Goal: Information Seeking & Learning: Learn about a topic

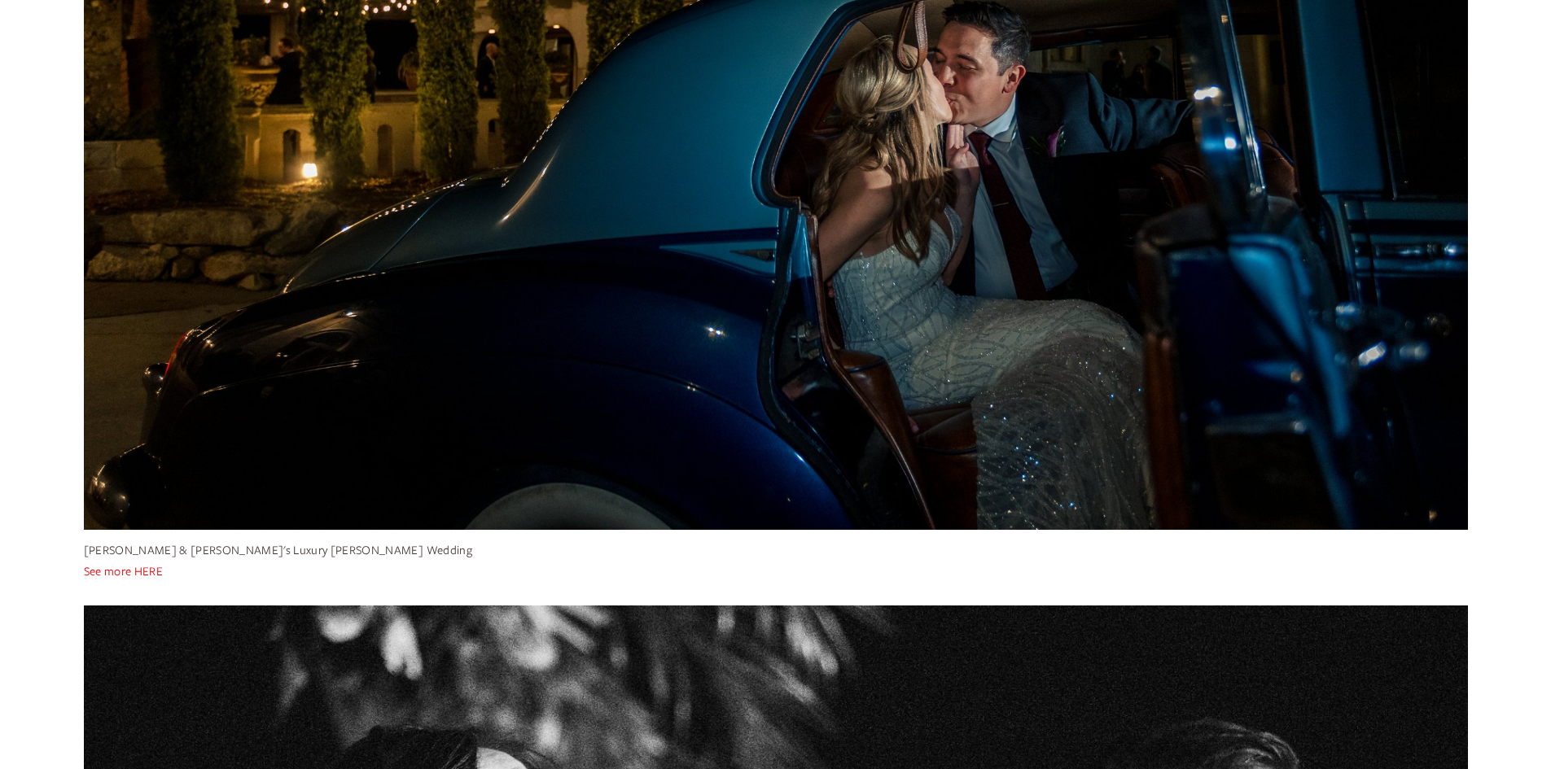
scroll to position [651, 0]
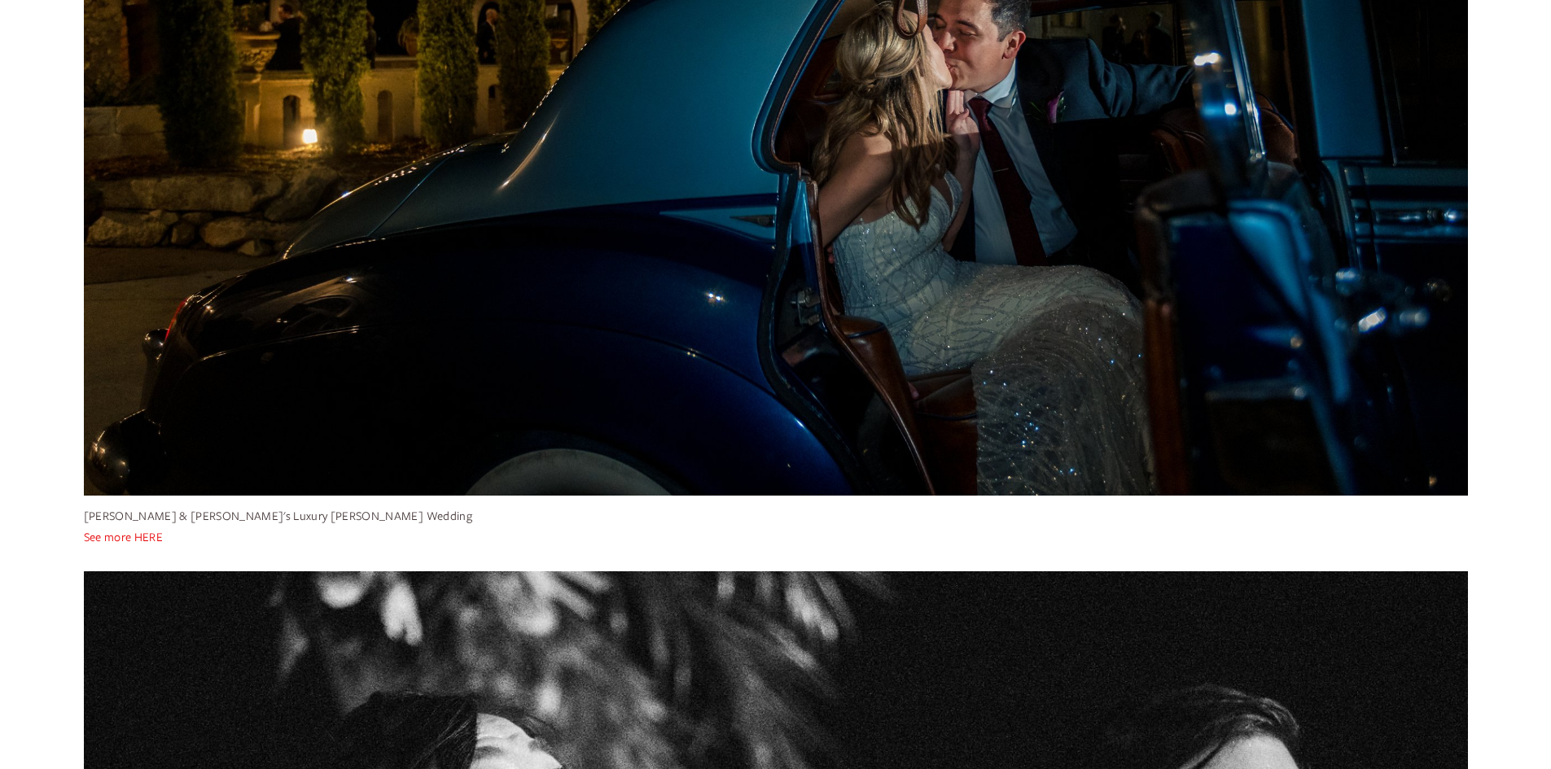
click at [112, 540] on link "See more HERE" at bounding box center [123, 536] width 79 height 15
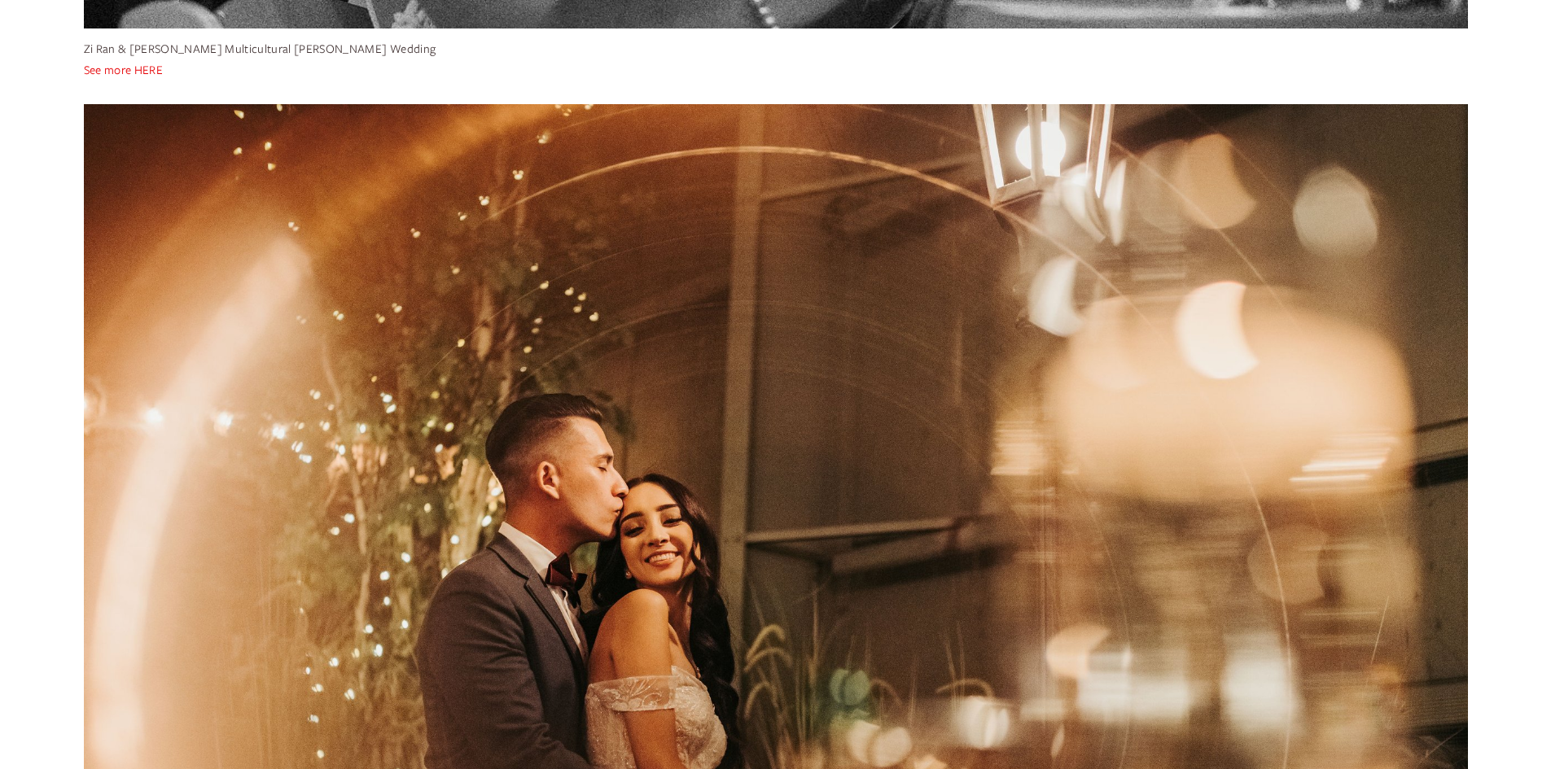
scroll to position [1628, 0]
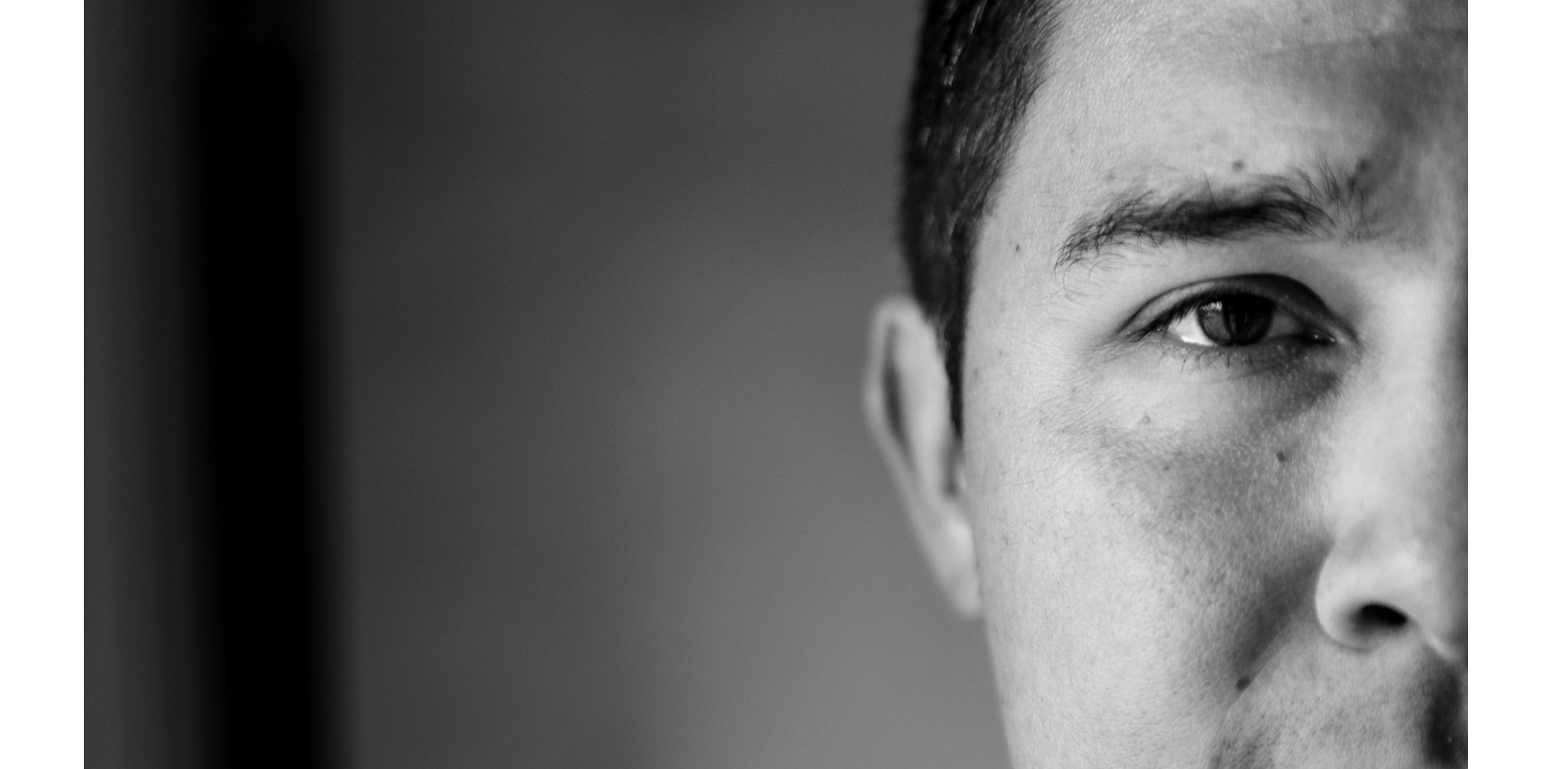
scroll to position [10259, 0]
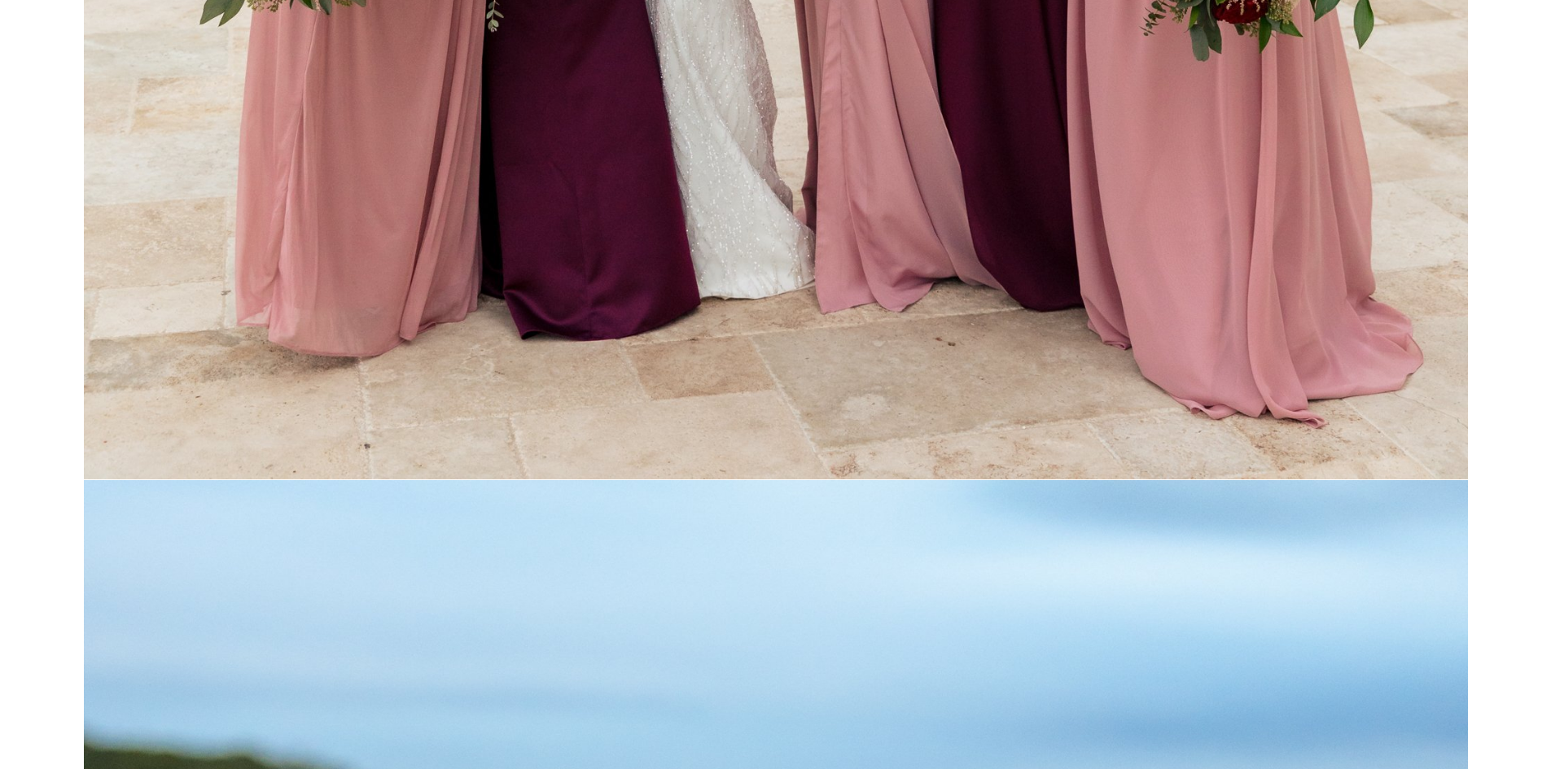
drag, startPoint x: 1237, startPoint y: 292, endPoint x: 1238, endPoint y: 516, distance: 223.9
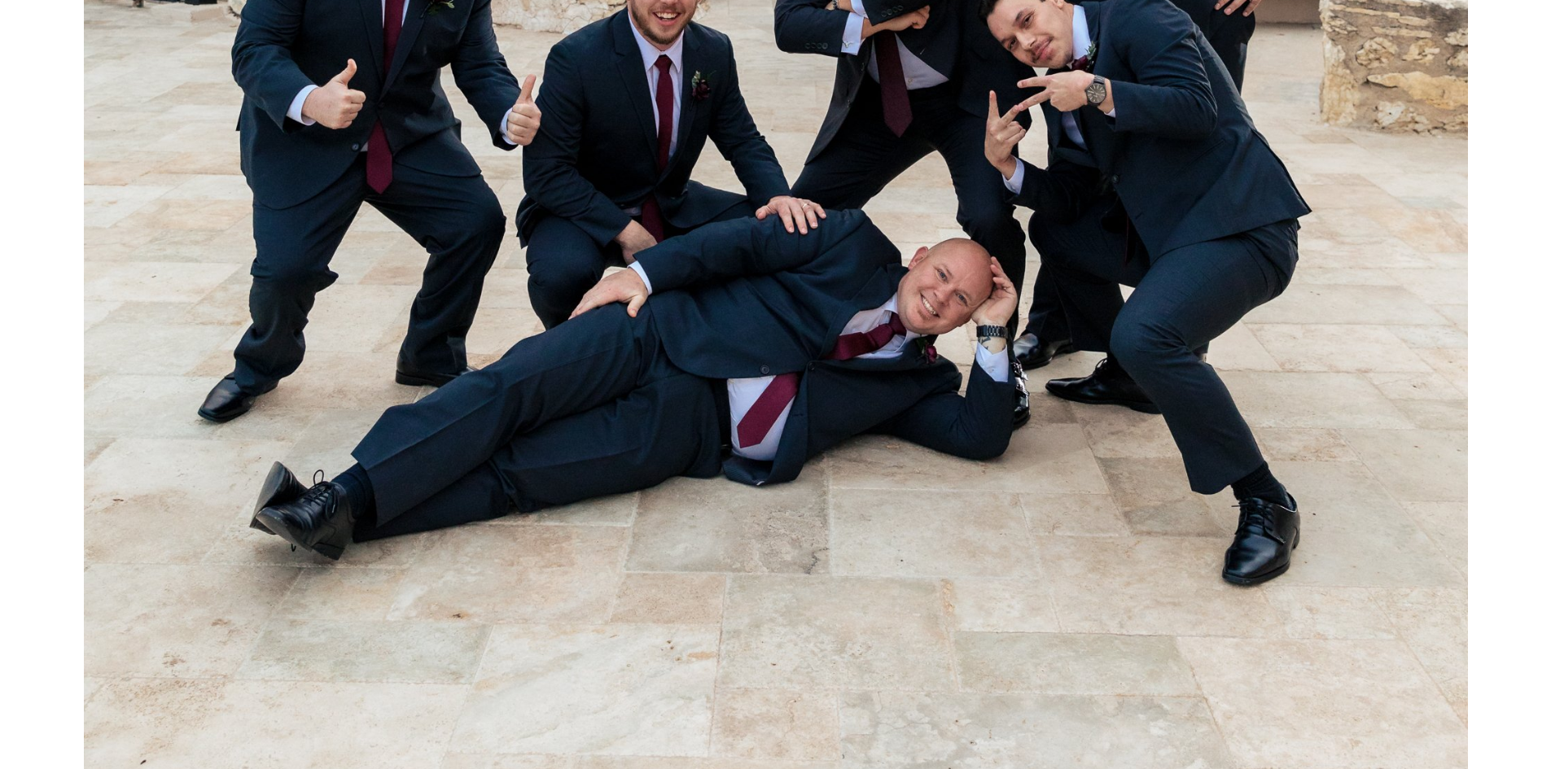
drag, startPoint x: 1236, startPoint y: 513, endPoint x: 1228, endPoint y: 576, distance: 64.0
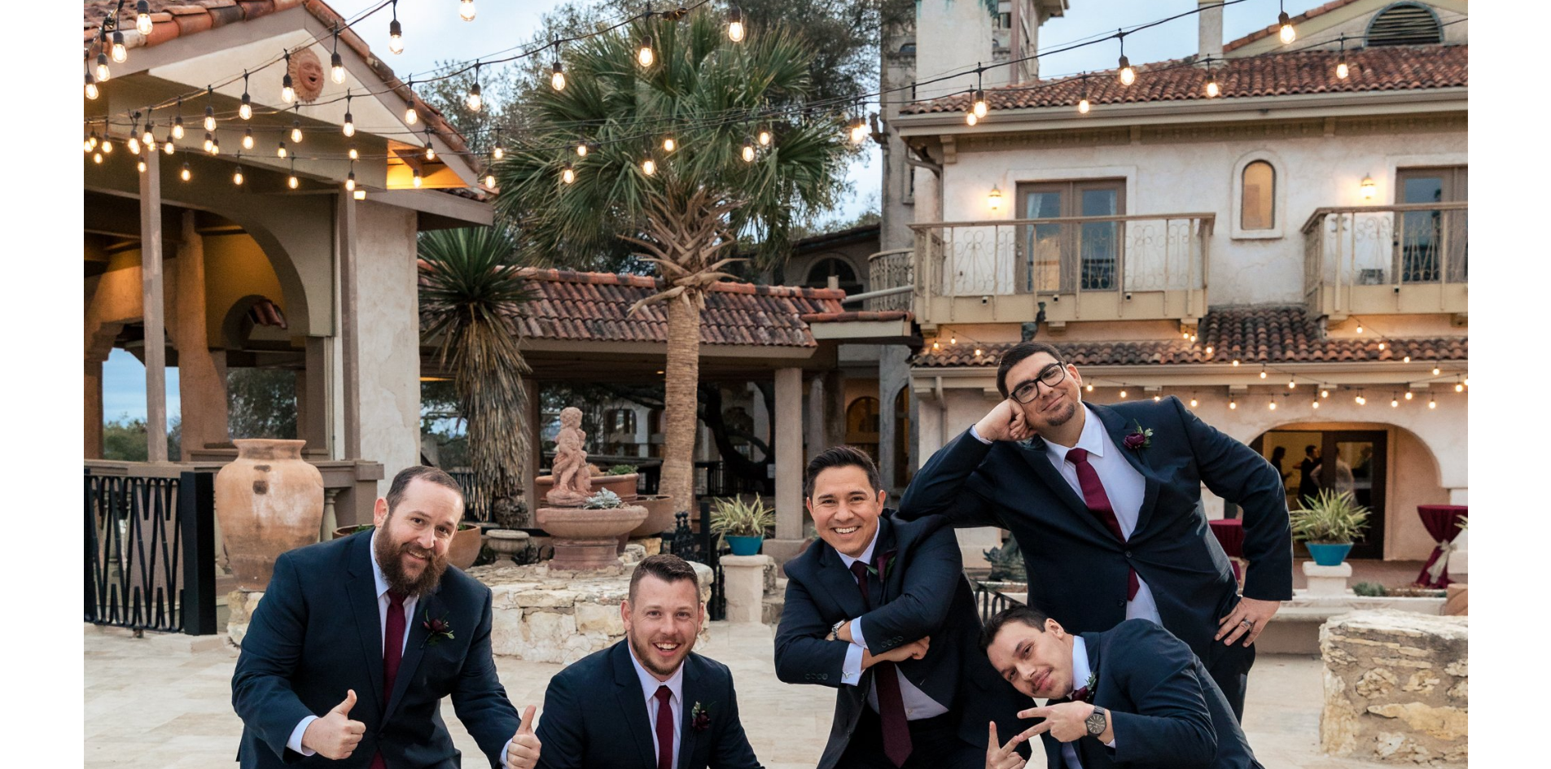
scroll to position [50554, 0]
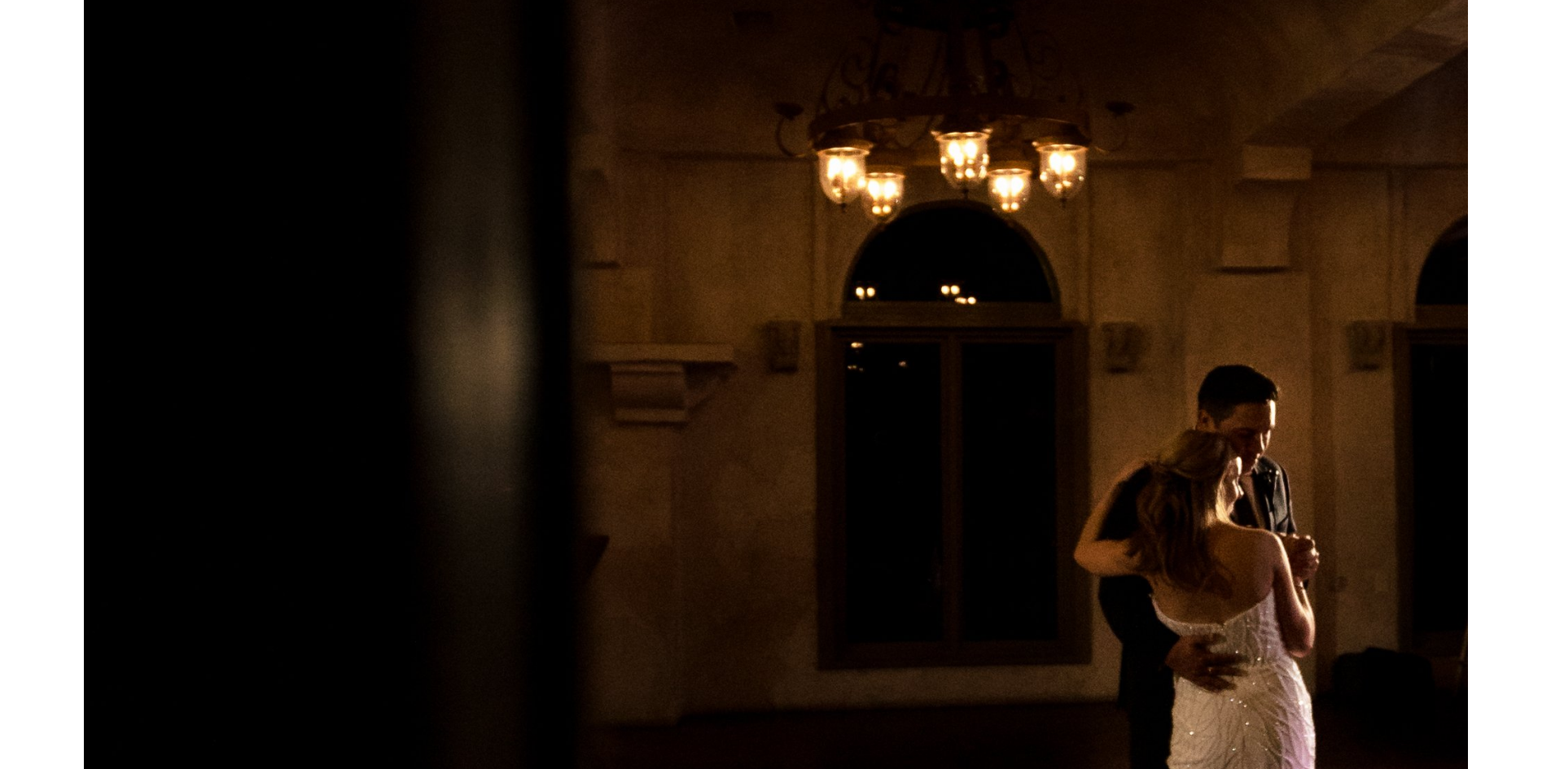
drag, startPoint x: 1089, startPoint y: 151, endPoint x: 1063, endPoint y: 320, distance: 171.3
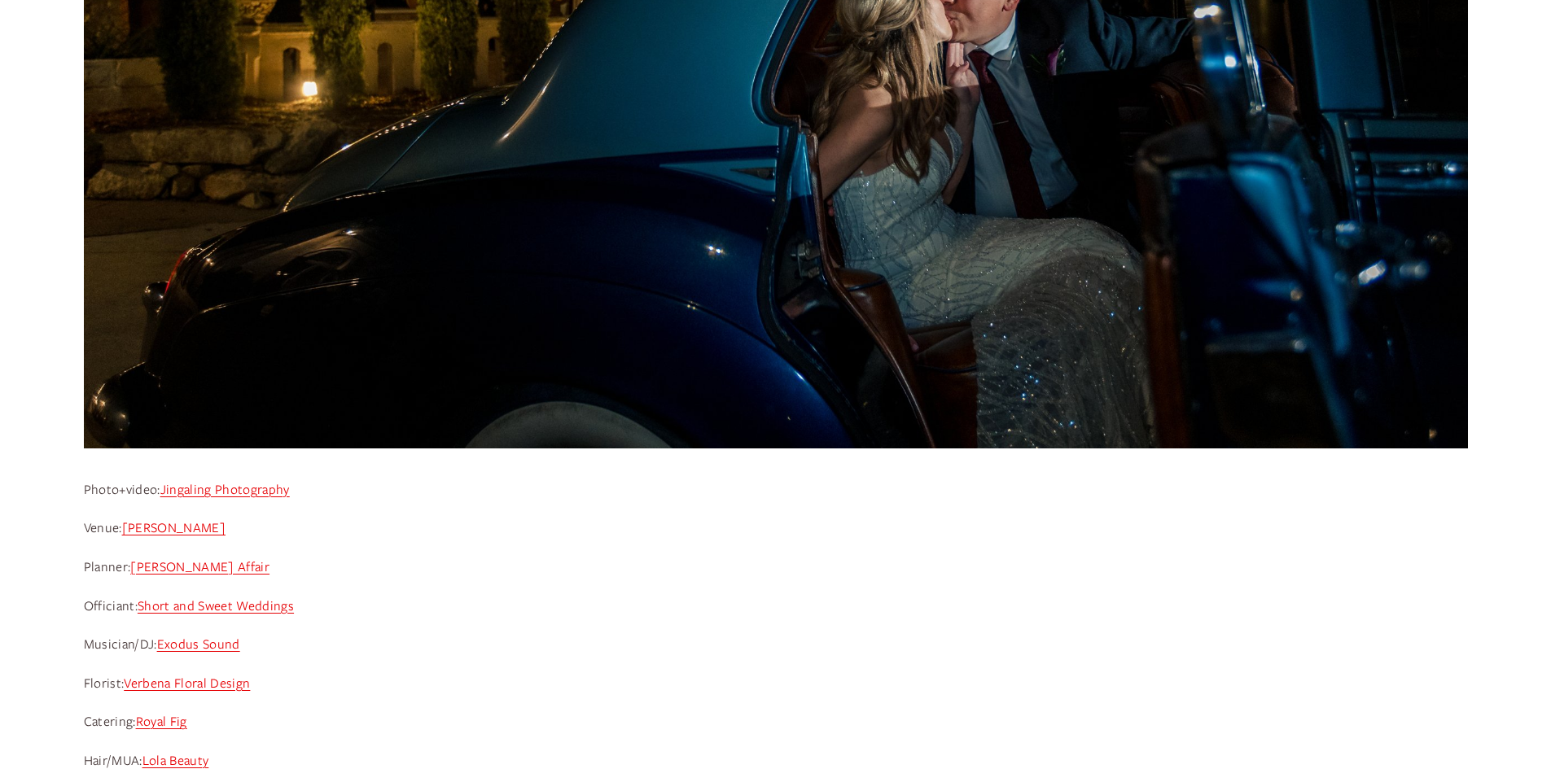
drag, startPoint x: 1060, startPoint y: 320, endPoint x: 1051, endPoint y: 423, distance: 103.0
